Goal: Task Accomplishment & Management: Manage account settings

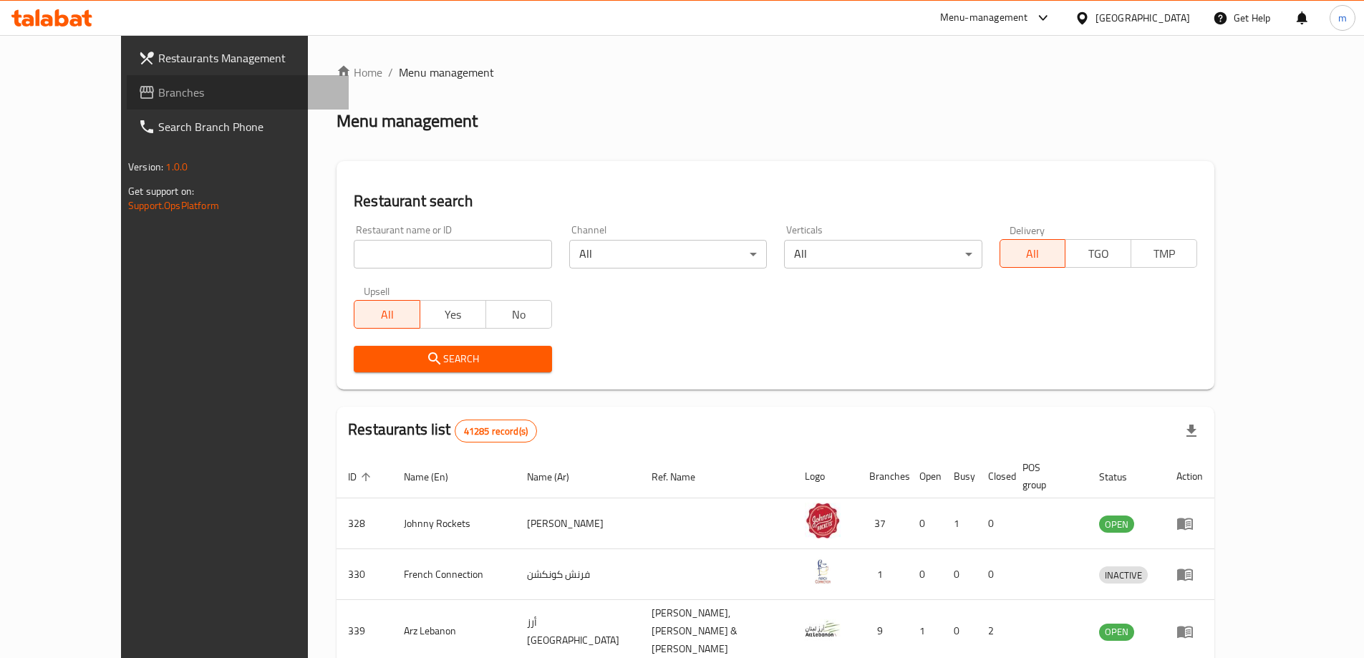
click at [158, 97] on span "Branches" at bounding box center [247, 92] width 179 height 17
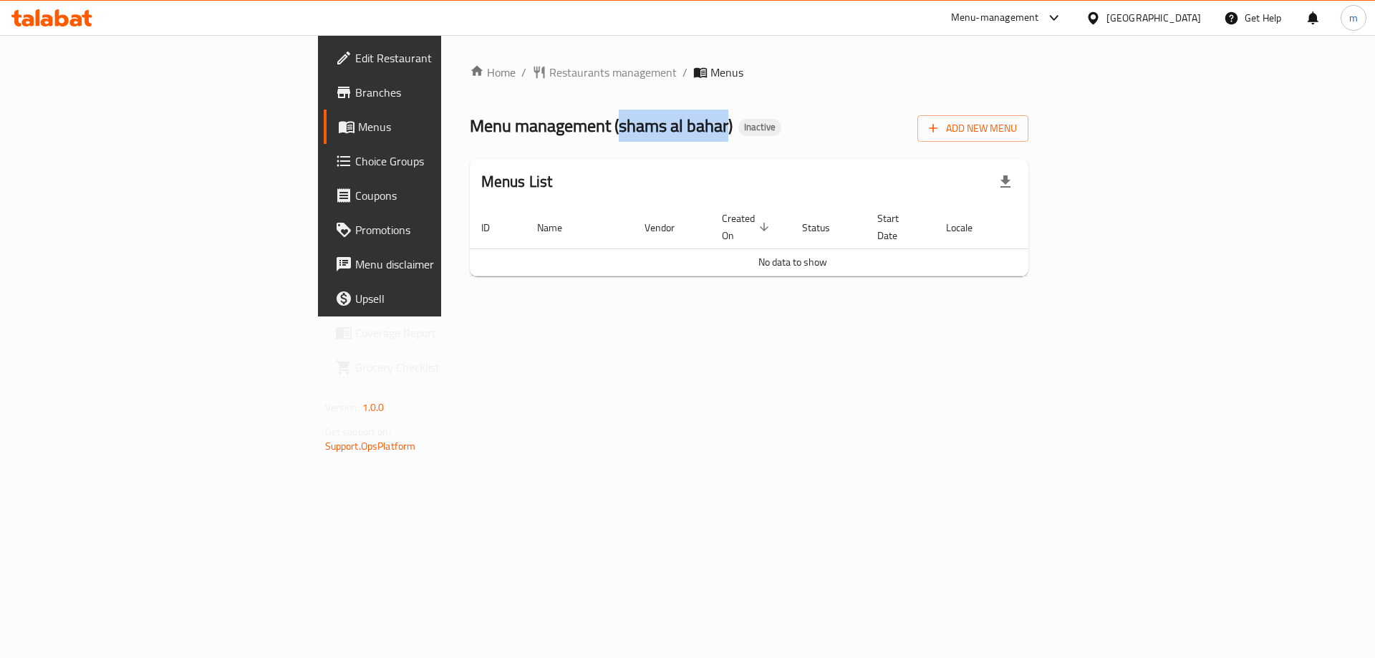
drag, startPoint x: 407, startPoint y: 123, endPoint x: 516, endPoint y: 117, distance: 109.0
click at [516, 117] on span "Menu management ( shams al bahar )" at bounding box center [601, 126] width 263 height 32
copy span "shams al bahar"
click at [514, 118] on span "Menu management ( shams al bahar )" at bounding box center [601, 126] width 263 height 32
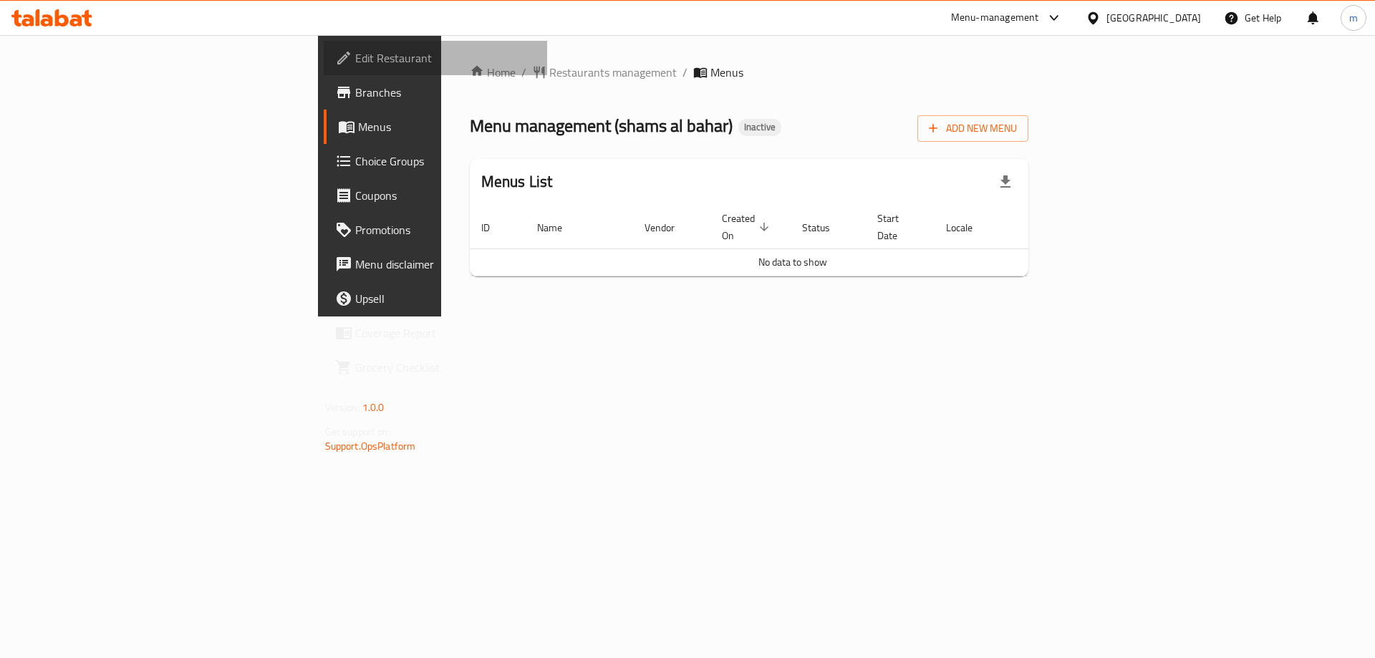
click at [355, 61] on span "Edit Restaurant" at bounding box center [445, 57] width 181 height 17
